Goal: Navigation & Orientation: Find specific page/section

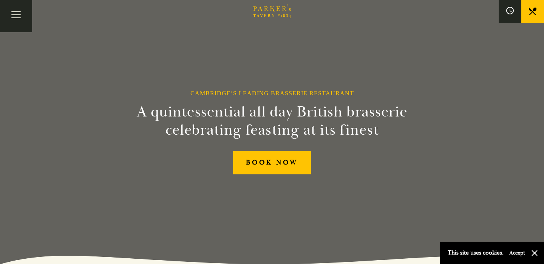
click at [519, 253] on button "Accept" at bounding box center [518, 252] width 16 height 7
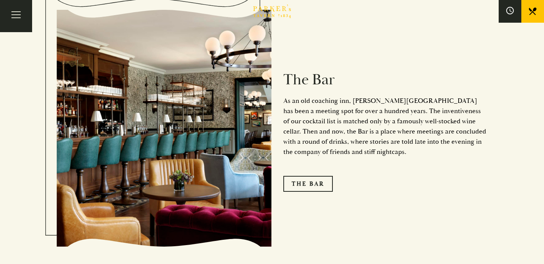
scroll to position [938, 0]
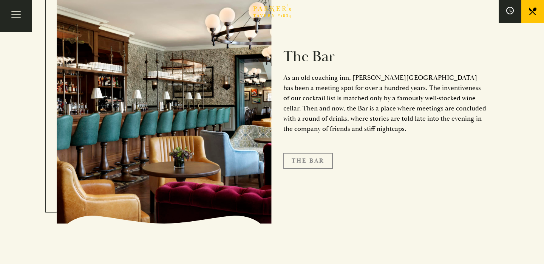
click at [316, 153] on link "The Bar" at bounding box center [309, 161] width 50 height 16
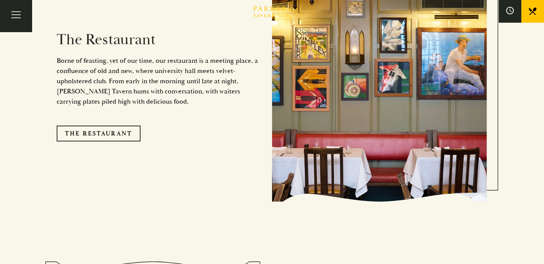
scroll to position [644, 0]
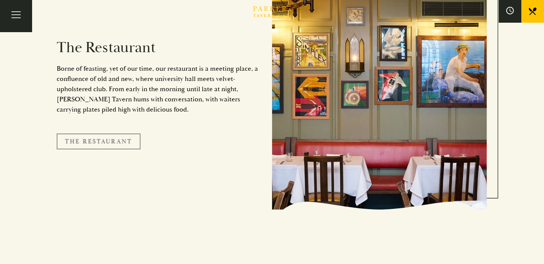
click at [98, 133] on link "The Restaurant" at bounding box center [99, 141] width 84 height 16
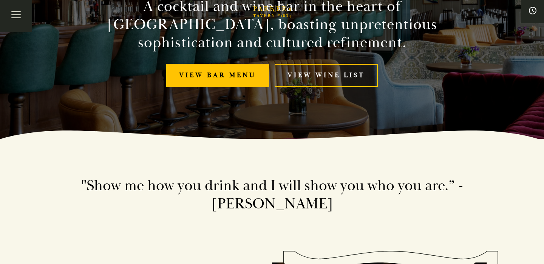
scroll to position [123, 0]
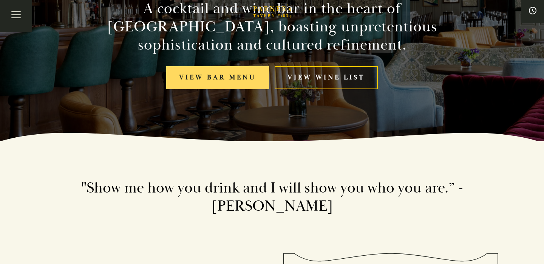
click at [212, 79] on link "View bar menu" at bounding box center [217, 77] width 103 height 23
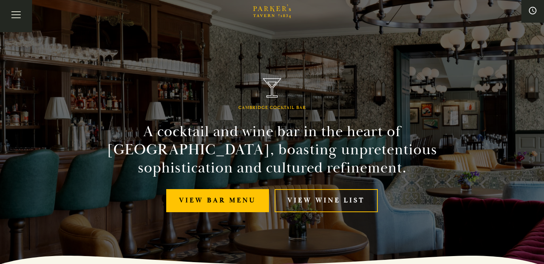
scroll to position [0, 0]
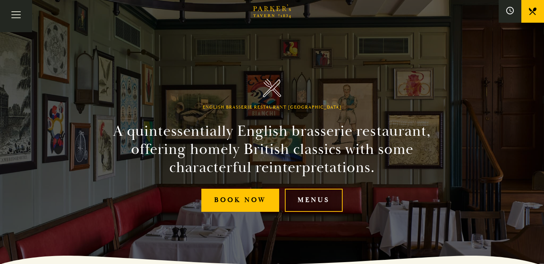
click at [308, 198] on link "Menus" at bounding box center [314, 200] width 58 height 23
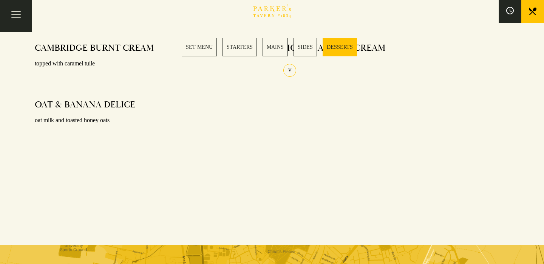
scroll to position [1009, 0]
